Goal: Information Seeking & Learning: Learn about a topic

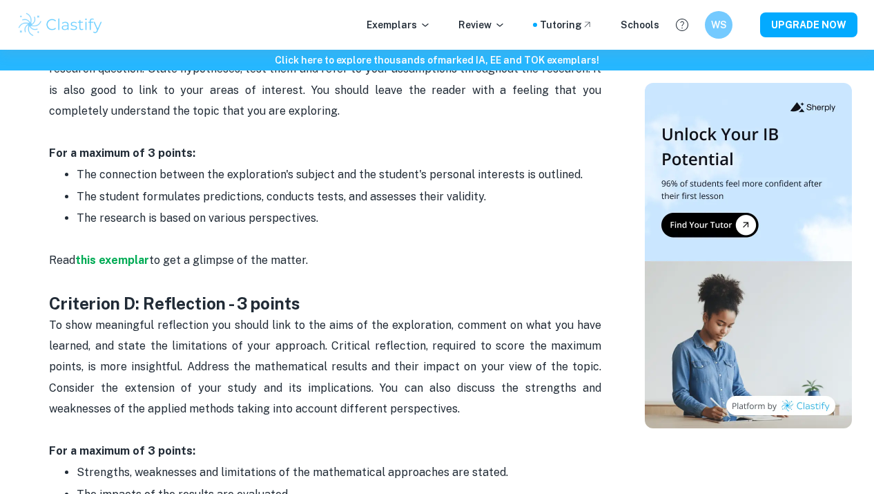
scroll to position [1446, 0]
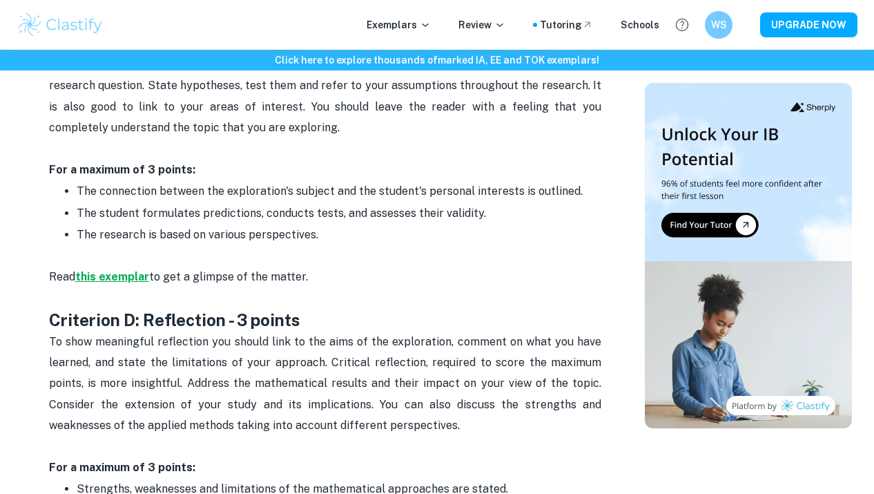
click at [110, 270] on strong "this exemplar" at bounding box center [112, 276] width 74 height 13
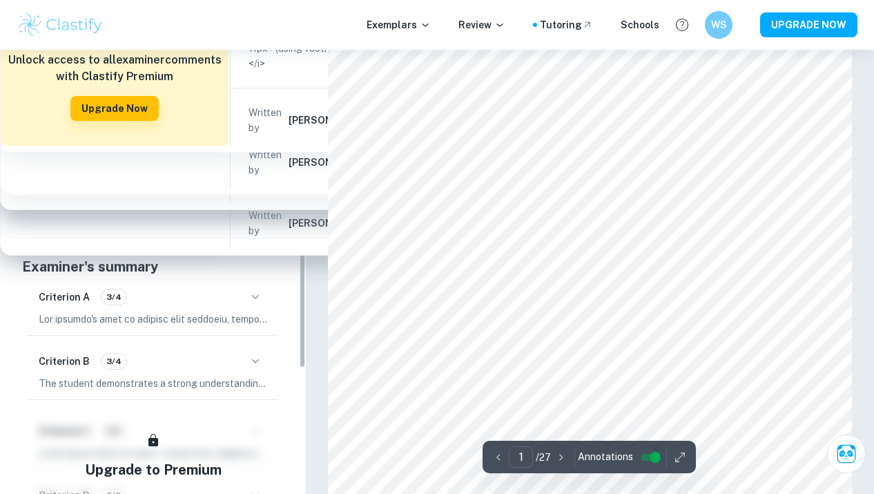
scroll to position [162, 0]
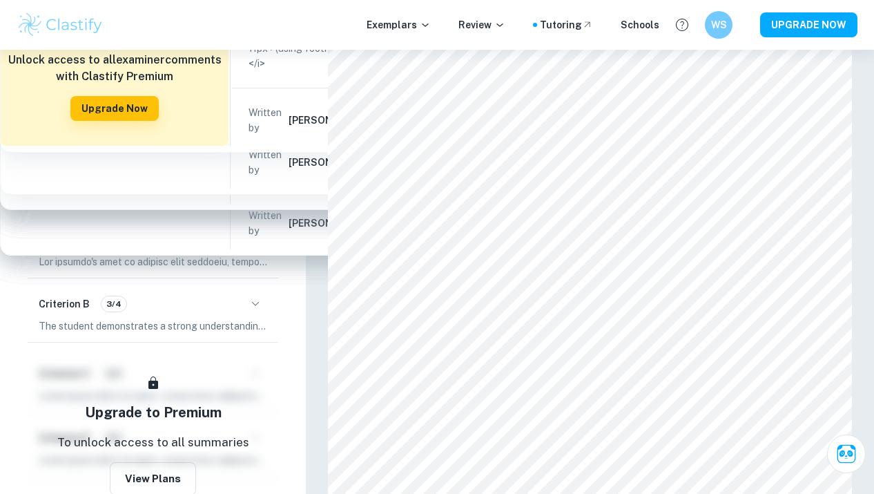
click at [257, 312] on icon "button" at bounding box center [255, 304] width 17 height 17
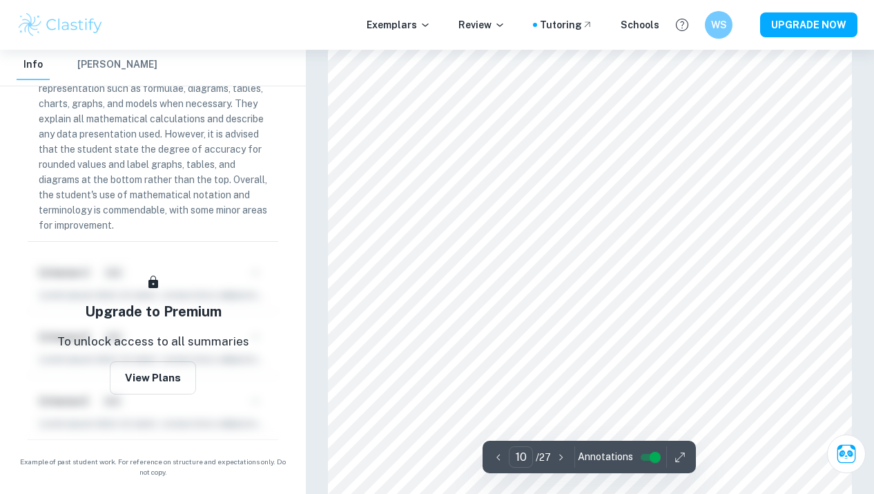
scroll to position [6494, 0]
type input "3"
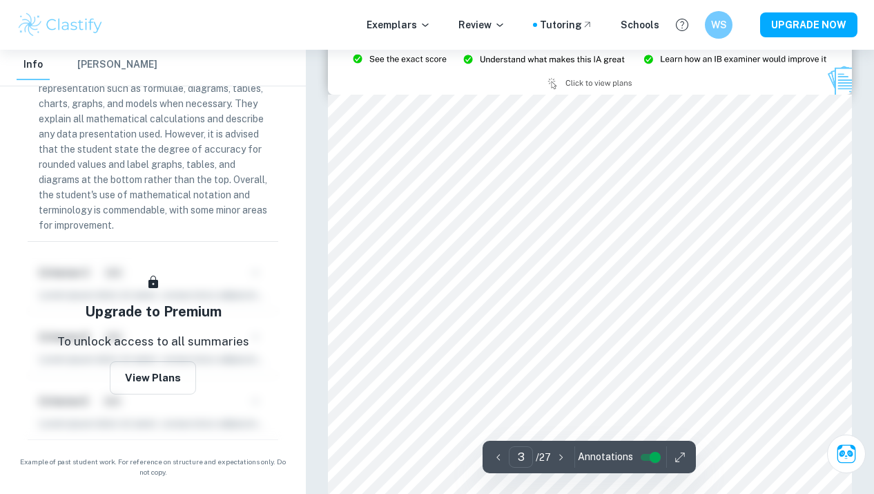
scroll to position [1514, 0]
